Goal: Transaction & Acquisition: Purchase product/service

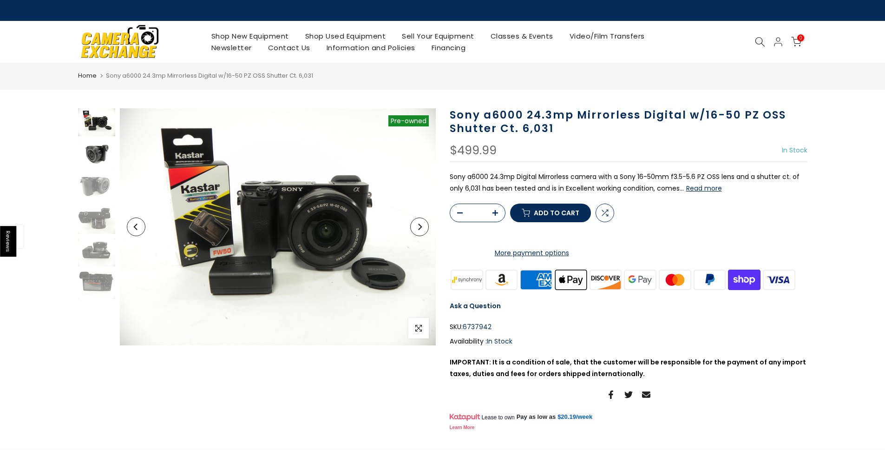
click at [98, 158] on img at bounding box center [96, 155] width 37 height 28
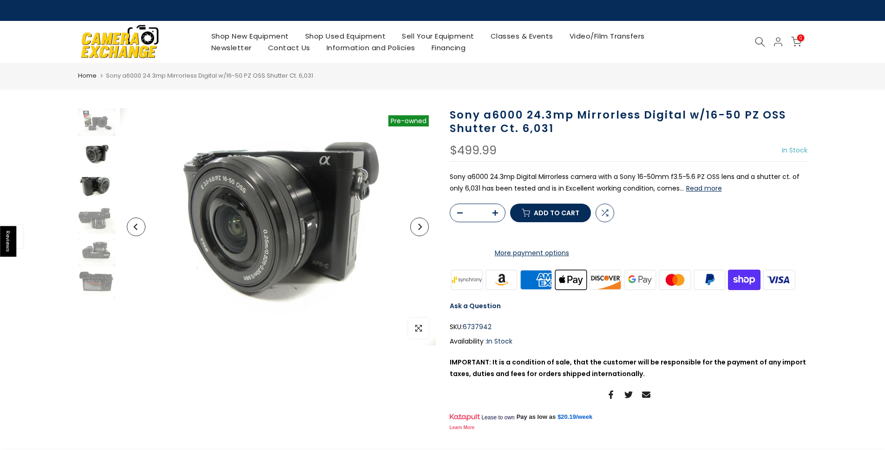
click at [95, 183] on img at bounding box center [96, 187] width 37 height 28
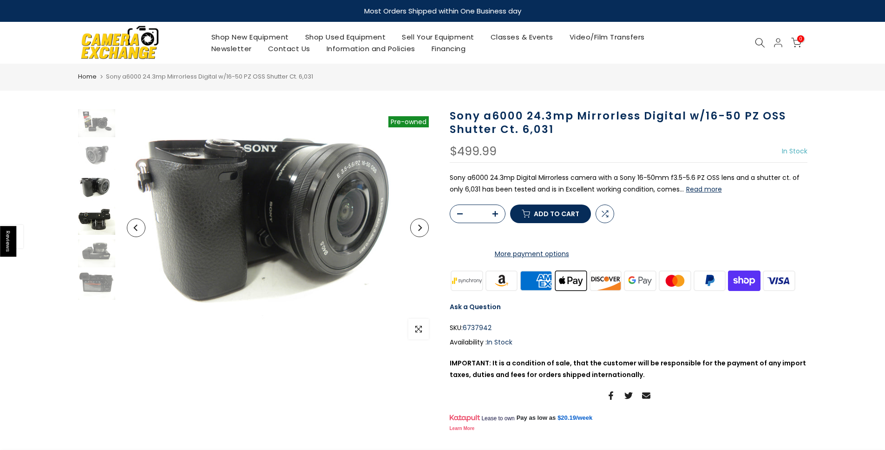
click at [91, 223] on img at bounding box center [96, 221] width 37 height 28
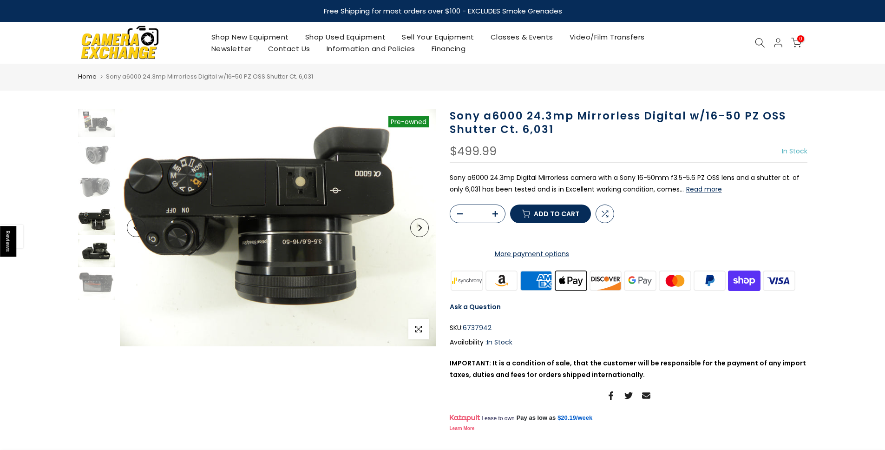
click at [92, 247] on img at bounding box center [96, 253] width 37 height 28
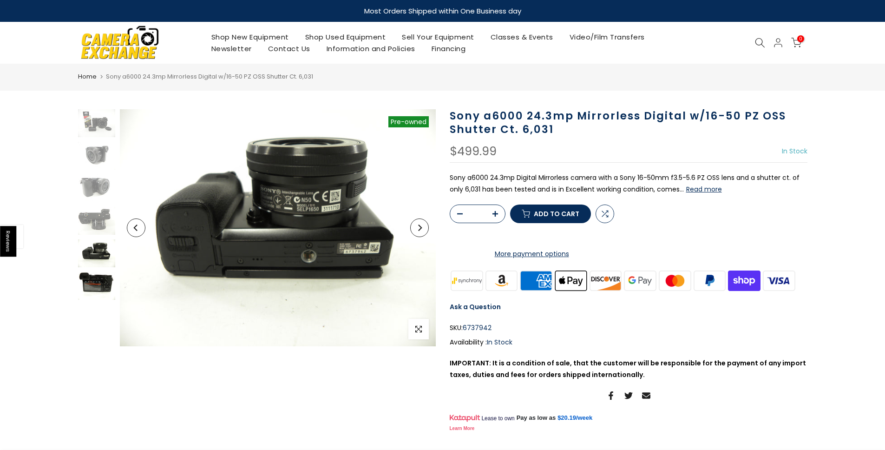
click at [90, 277] on img at bounding box center [96, 286] width 37 height 28
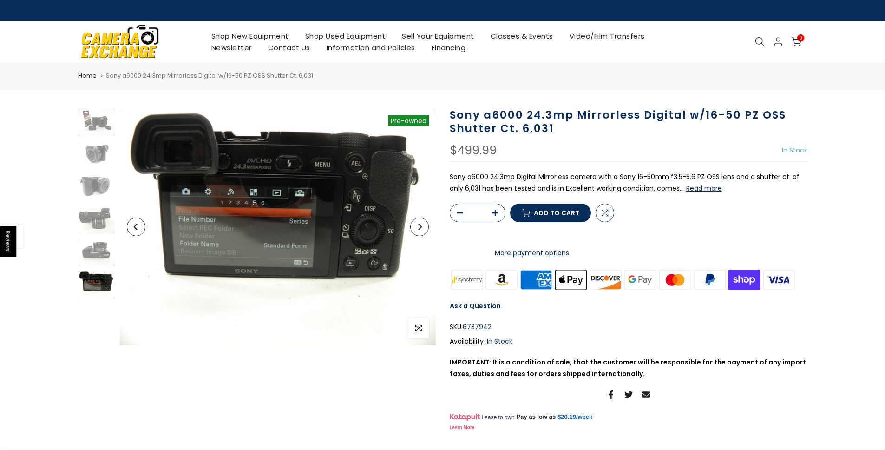
click at [702, 187] on button "Read more" at bounding box center [704, 188] width 36 height 8
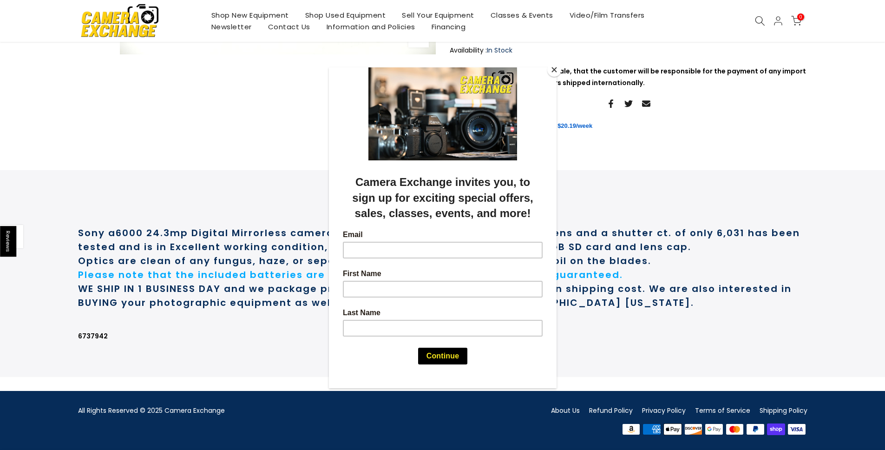
scroll to position [329, 0]
click at [556, 72] on button "Close" at bounding box center [554, 70] width 14 height 14
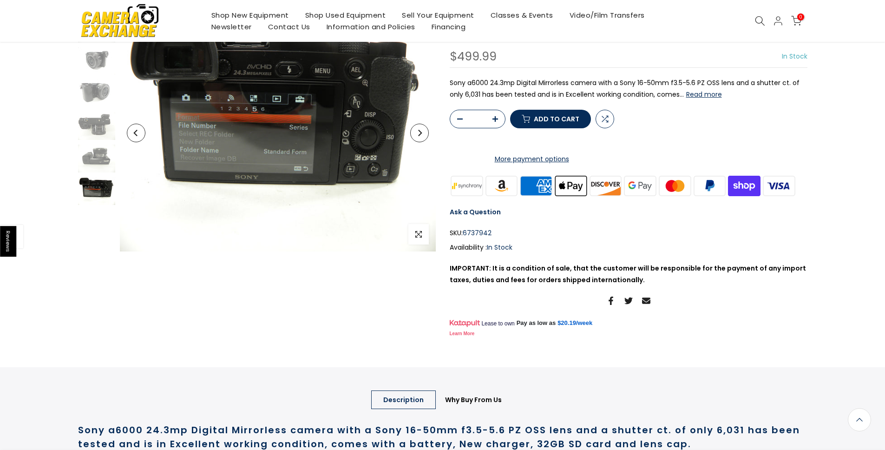
scroll to position [48, 0]
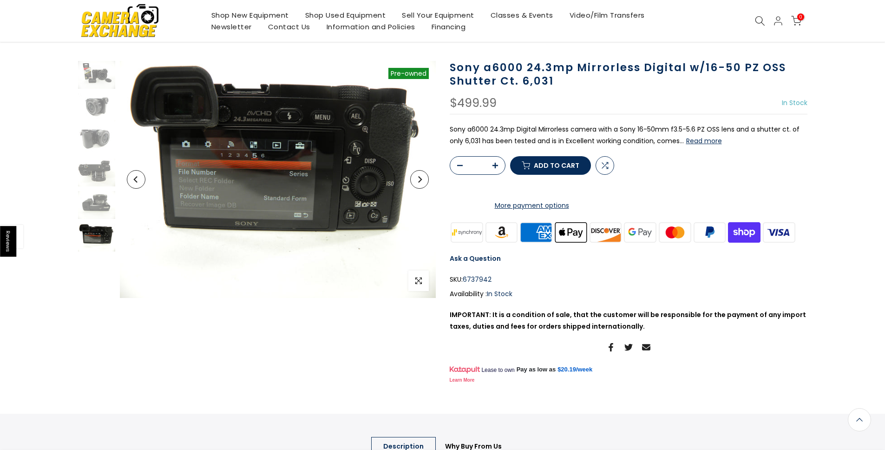
click at [707, 137] on button "Read more" at bounding box center [704, 141] width 36 height 8
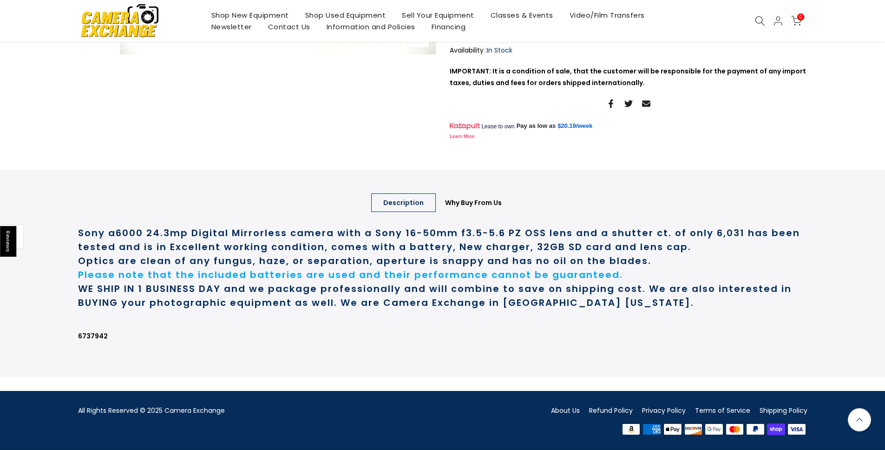
scroll to position [329, 0]
click at [475, 202] on link "Why Buy From Us" at bounding box center [473, 202] width 81 height 19
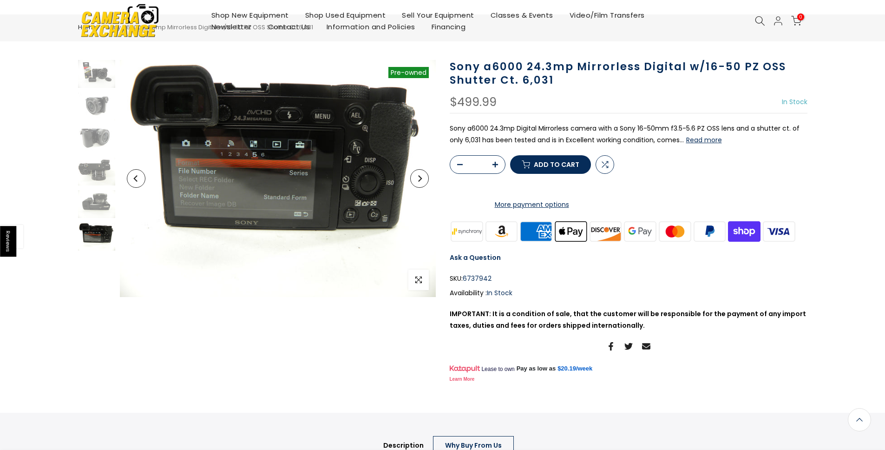
scroll to position [0, 0]
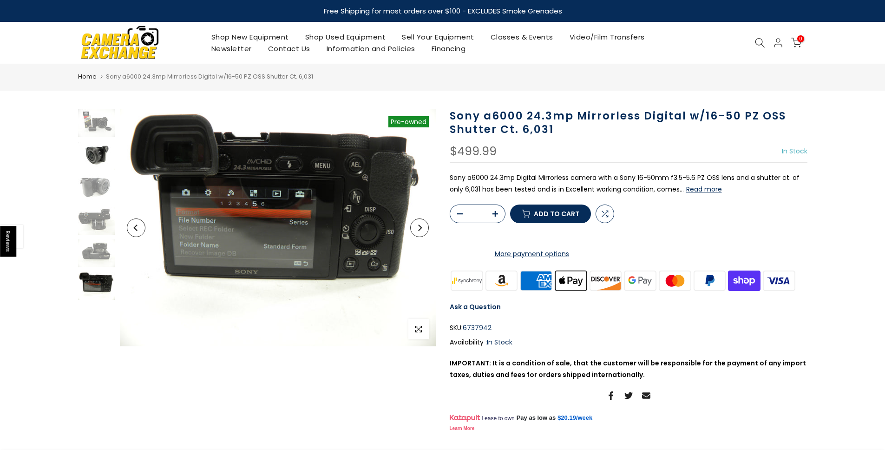
click at [102, 151] on img at bounding box center [96, 156] width 37 height 28
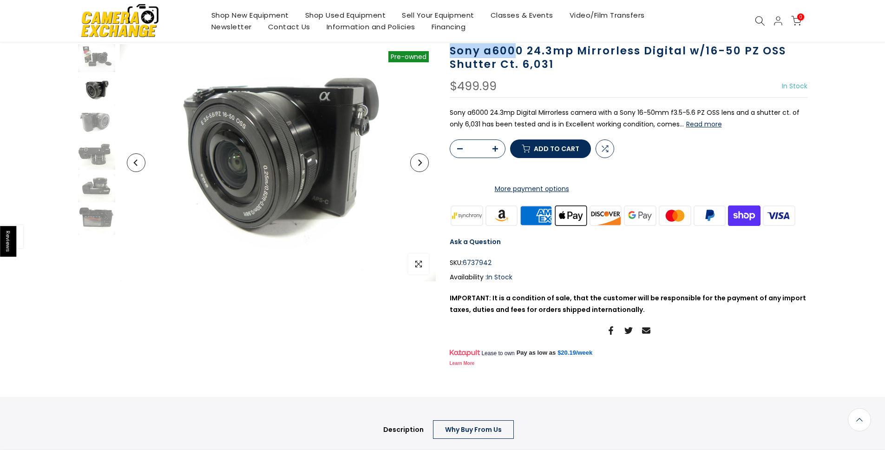
scroll to position [63, 0]
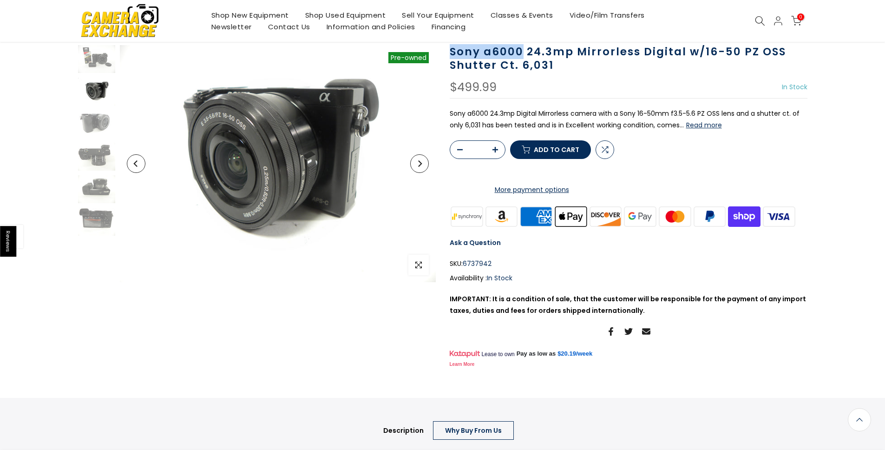
drag, startPoint x: 451, startPoint y: 50, endPoint x: 520, endPoint y: 54, distance: 68.9
click at [520, 54] on h1 "Sony a6000 24.3mp Mirrorless Digital w/16-50 PZ OSS Shutter Ct. 6,031" at bounding box center [629, 58] width 358 height 27
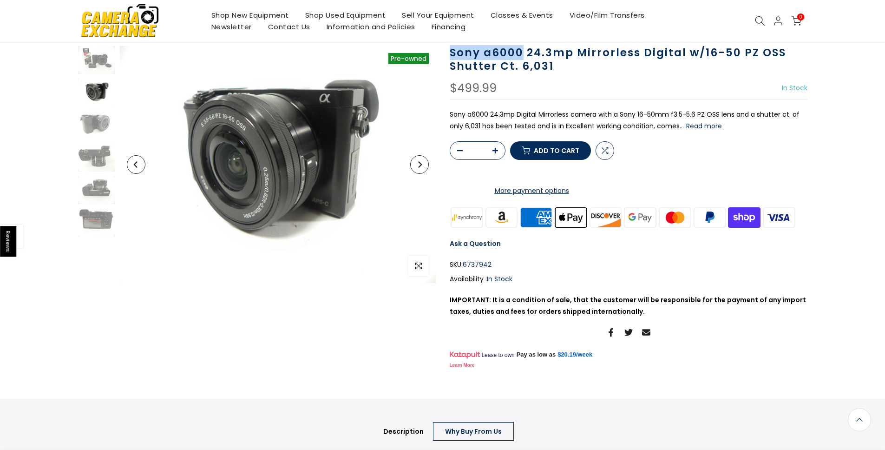
scroll to position [64, 0]
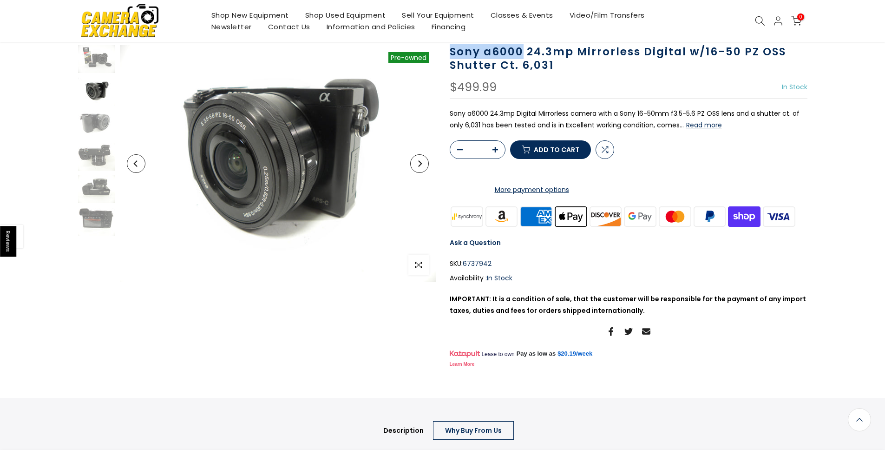
copy h1 "Sony a6000"
click at [452, 176] on shop-pay-wallet-button at bounding box center [451, 171] width 2 height 9
